Goal: Find contact information: Find contact information

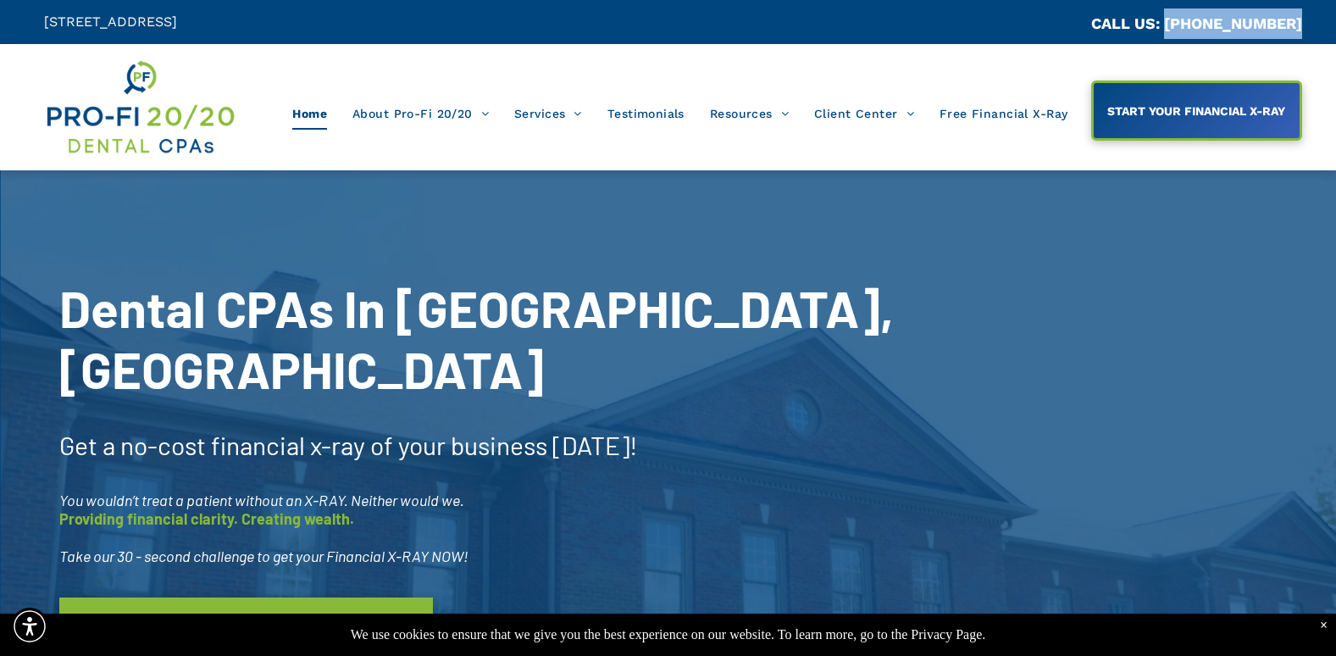
copy link "[PHONE_NUMBER]"
drag, startPoint x: 1313, startPoint y: 14, endPoint x: 1185, endPoint y: 27, distance: 128.6
click at [1185, 27] on div "CA::CALLC CALL US: [PHONE_NUMBER]" at bounding box center [1002, 22] width 668 height 44
